Goal: Task Accomplishment & Management: Manage account settings

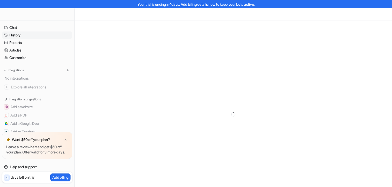
click at [19, 34] on link "History" at bounding box center [37, 34] width 70 height 7
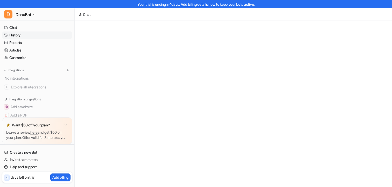
click at [19, 35] on link "History" at bounding box center [37, 34] width 70 height 7
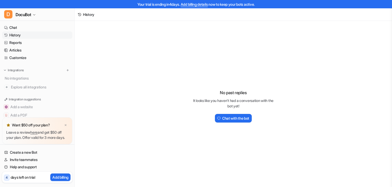
click at [37, 21] on div "D DocuBot Chat History Reports Articles Customize Integrations No integrations …" at bounding box center [37, 97] width 75 height 178
click at [31, 15] on span "DocuBot" at bounding box center [24, 14] width 16 height 7
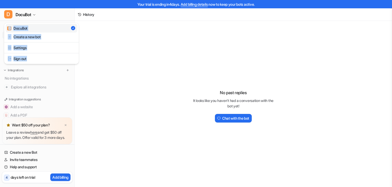
click at [101, 50] on div "Your trial is ending in 4 days. Add billing details now to keep your bots activ…" at bounding box center [196, 93] width 392 height 187
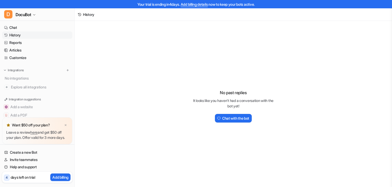
click at [114, 78] on div "No past replies It looks like you haven't had a conversation with the bot yet! …" at bounding box center [234, 104] width 318 height 166
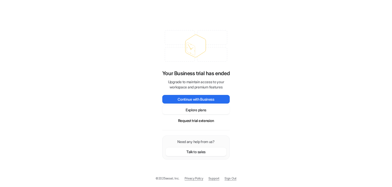
click at [160, 68] on div "Your Business trial has ended Upgrade to maintain access to your workspace and …" at bounding box center [196, 93] width 78 height 142
click at [93, 37] on div "Your Business trial has ended Upgrade to maintain access to your workspace and …" at bounding box center [196, 93] width 392 height 187
